Goal: Task Accomplishment & Management: Manage account settings

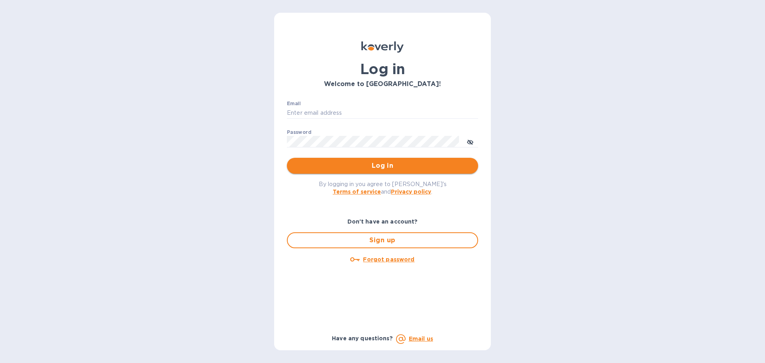
type input "david@elgcorporation.com"
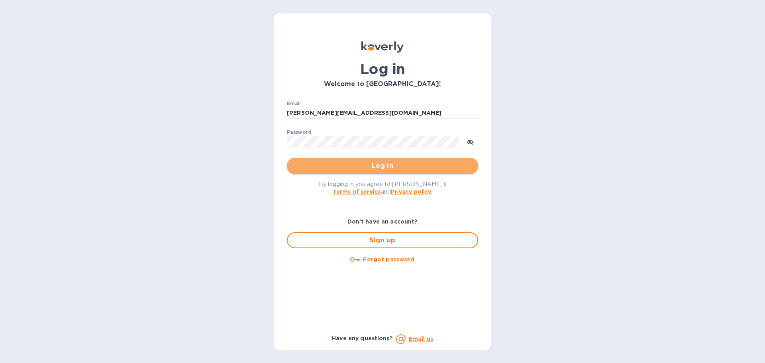
click at [383, 173] on button "Log in" at bounding box center [382, 166] width 191 height 16
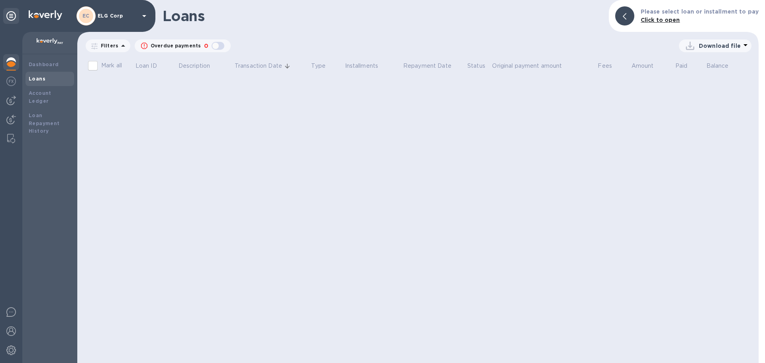
click at [16, 60] on img at bounding box center [11, 62] width 10 height 10
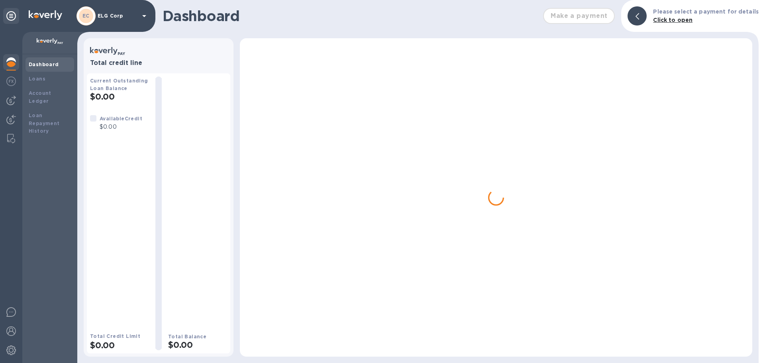
click at [39, 65] on b "Dashboard" at bounding box center [44, 64] width 30 height 6
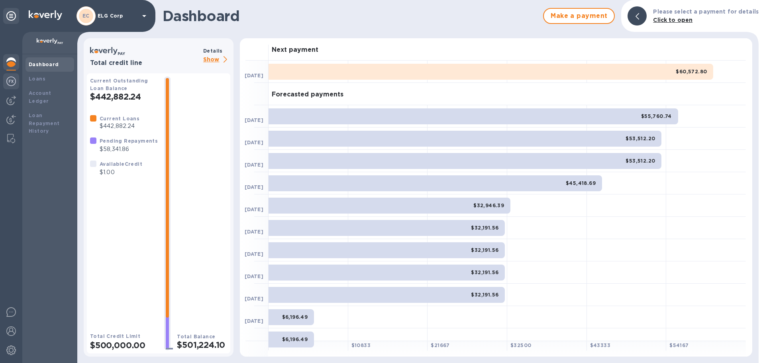
click at [14, 78] on img at bounding box center [11, 81] width 10 height 10
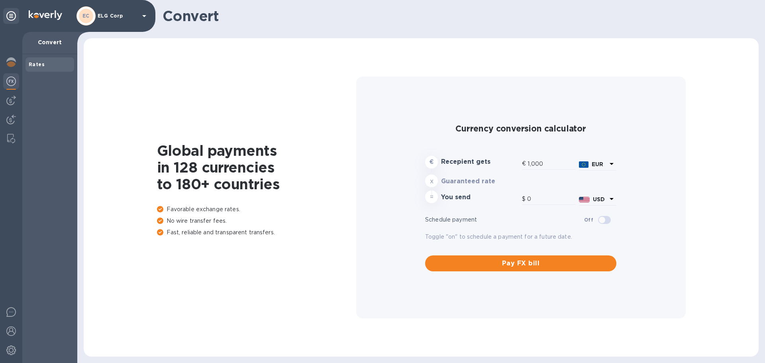
type input "1,193.66"
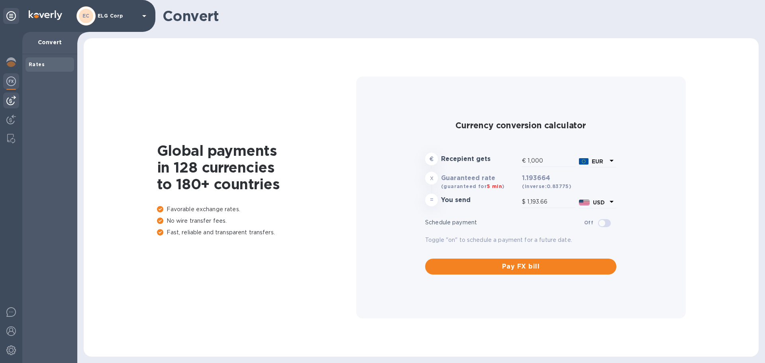
click at [12, 100] on img at bounding box center [11, 101] width 10 height 10
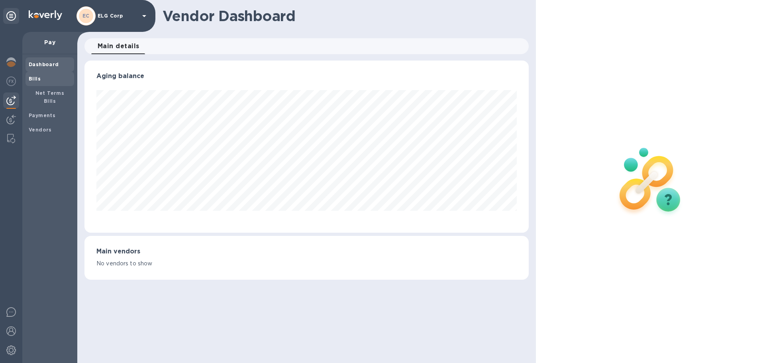
scroll to position [172, 444]
click at [41, 80] on span "Bills" at bounding box center [50, 79] width 42 height 8
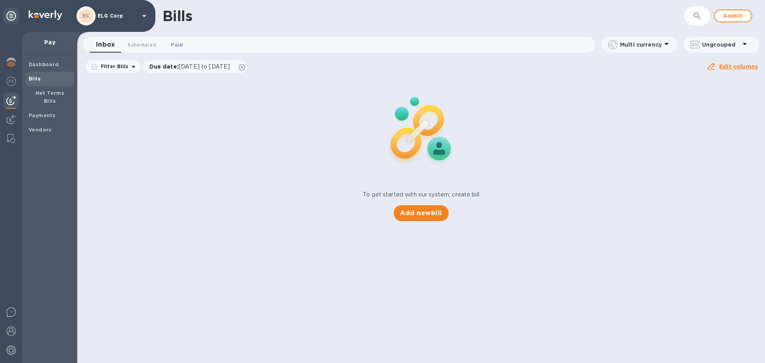
click at [174, 46] on span "Paid 0" at bounding box center [177, 45] width 12 height 8
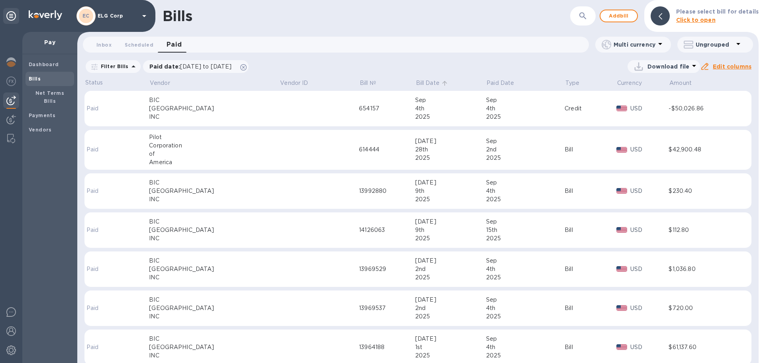
click at [416, 84] on p "Bill Date" at bounding box center [428, 83] width 24 height 8
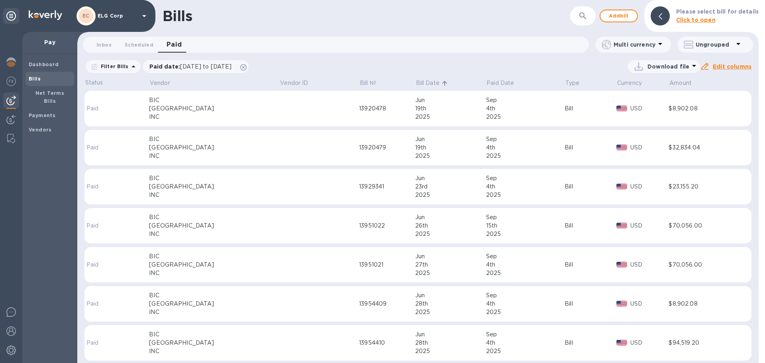
click at [416, 84] on p "Bill Date" at bounding box center [428, 83] width 24 height 8
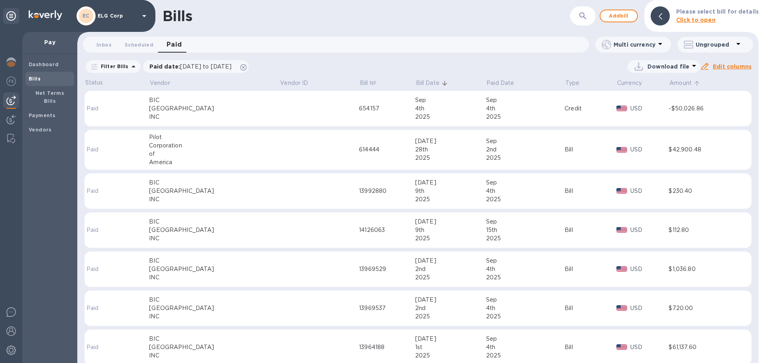
click at [674, 84] on p "Amount" at bounding box center [680, 83] width 22 height 8
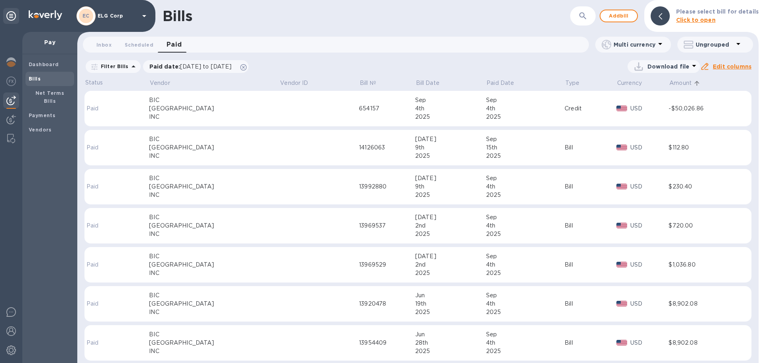
click at [674, 84] on p "Amount" at bounding box center [680, 83] width 22 height 8
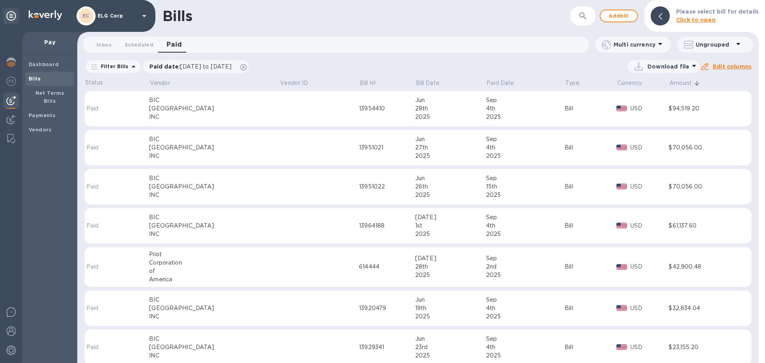
click at [227, 190] on div "[GEOGRAPHIC_DATA]" at bounding box center [214, 186] width 130 height 8
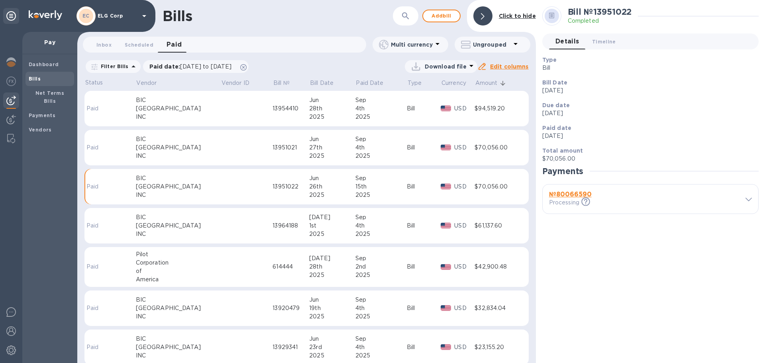
click at [478, 89] on th "Amount" at bounding box center [496, 84] width 45 height 14
click at [479, 86] on p "Amount" at bounding box center [486, 83] width 22 height 8
